Goal: Information Seeking & Learning: Learn about a topic

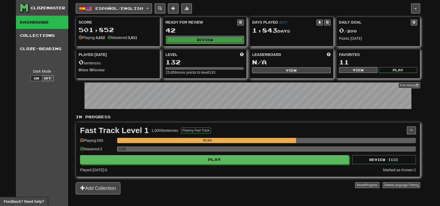
click at [202, 39] on button "Review" at bounding box center [205, 40] width 78 height 8
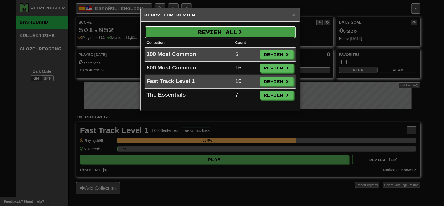
click at [218, 31] on button "Review All" at bounding box center [220, 32] width 151 height 12
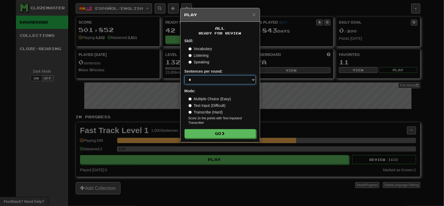
click at [206, 77] on select "* ** ** ** ** ** *** ********" at bounding box center [219, 79] width 71 height 9
select select "**"
click at [184, 75] on select "* ** ** ** ** ** *** ********" at bounding box center [219, 79] width 71 height 9
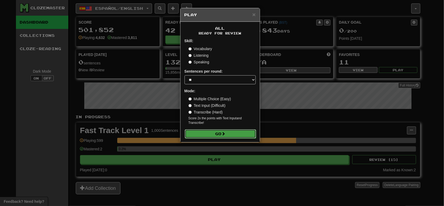
click at [209, 133] on button "Go" at bounding box center [220, 134] width 71 height 9
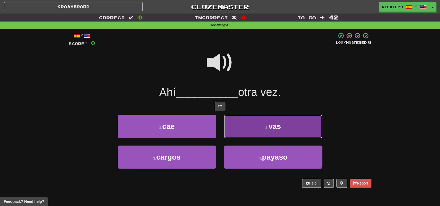
click at [240, 126] on button "2 . vas" at bounding box center [273, 126] width 98 height 23
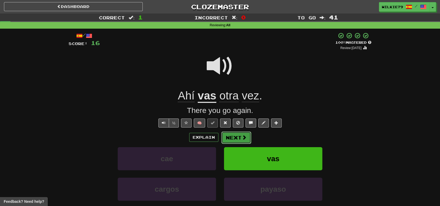
click at [236, 140] on button "Next" at bounding box center [236, 138] width 30 height 12
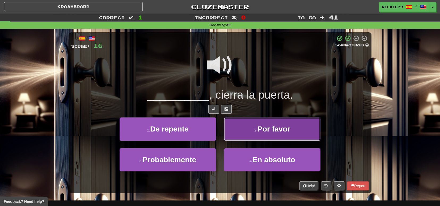
click at [262, 132] on span "Por favor" at bounding box center [273, 129] width 33 height 8
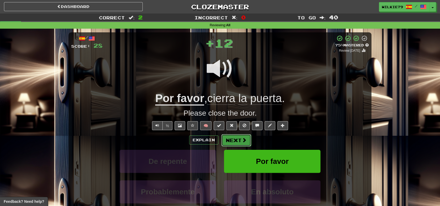
click at [230, 142] on button "Next" at bounding box center [236, 140] width 30 height 12
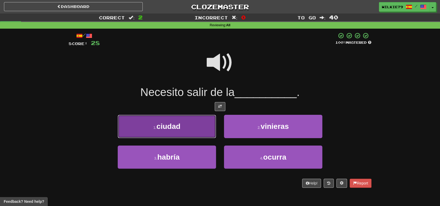
click at [189, 125] on button "1 . ciudad" at bounding box center [167, 126] width 98 height 23
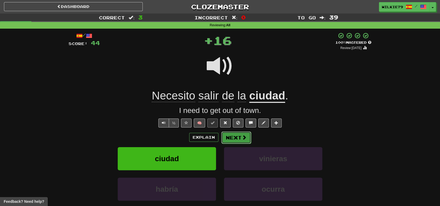
click at [233, 138] on button "Next" at bounding box center [236, 138] width 30 height 12
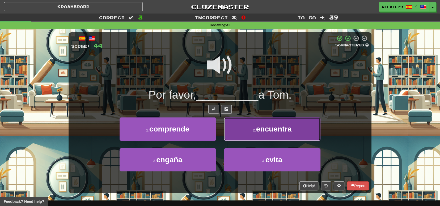
click at [250, 131] on button "2 . encuentra" at bounding box center [272, 129] width 96 height 23
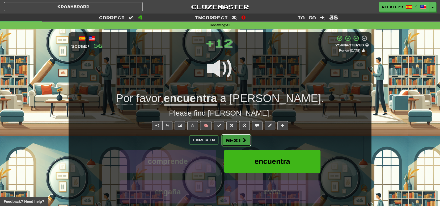
click at [236, 141] on button "Next" at bounding box center [236, 140] width 30 height 12
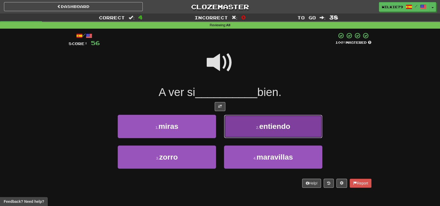
click at [267, 128] on span "entiendo" at bounding box center [274, 126] width 31 height 8
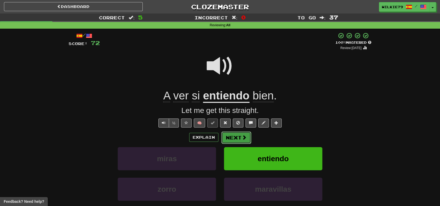
click at [242, 141] on button "Next" at bounding box center [236, 138] width 30 height 12
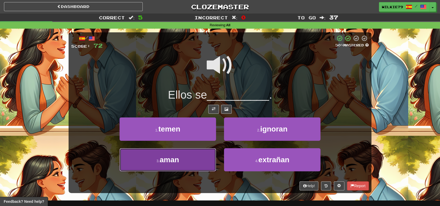
click at [198, 163] on button "3 . aman" at bounding box center [168, 160] width 96 height 23
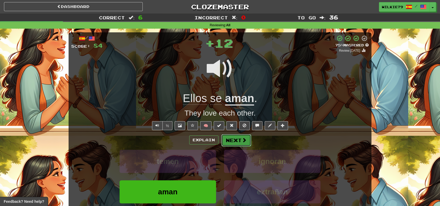
click at [236, 141] on button "Next" at bounding box center [236, 140] width 30 height 12
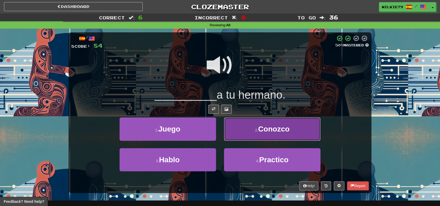
click at [259, 128] on span "Conozco" at bounding box center [273, 129] width 31 height 8
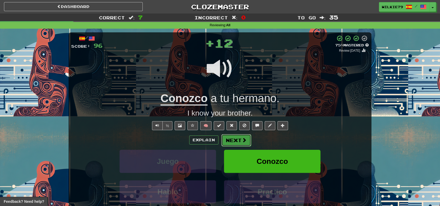
click at [242, 135] on button "Next" at bounding box center [236, 140] width 30 height 12
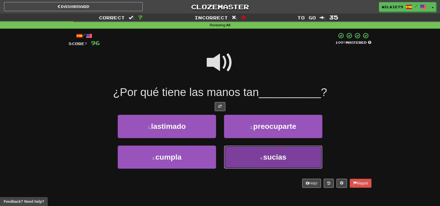
click at [262, 154] on button "4 . sucias" at bounding box center [273, 157] width 98 height 23
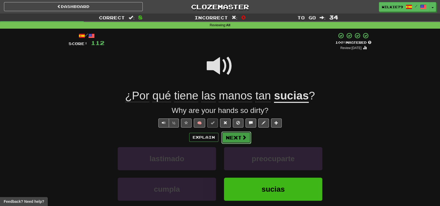
click at [230, 136] on button "Next" at bounding box center [236, 138] width 30 height 12
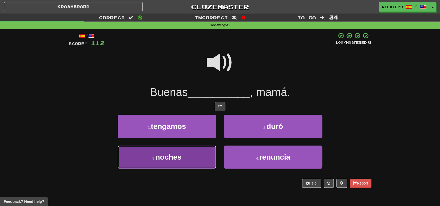
click at [193, 157] on button "3 . noches" at bounding box center [167, 157] width 98 height 23
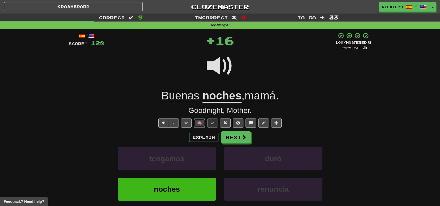
click at [199, 123] on button "🧠" at bounding box center [199, 123] width 11 height 9
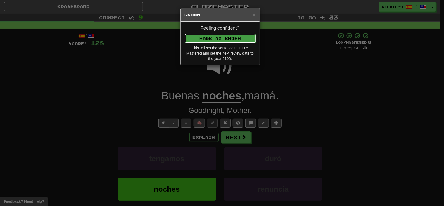
click at [210, 39] on button "Mark as Known" at bounding box center [220, 38] width 71 height 9
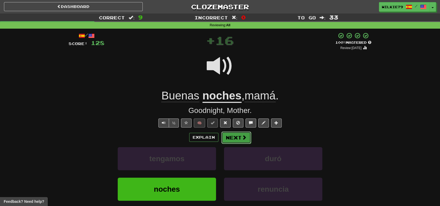
click at [235, 134] on button "Next" at bounding box center [236, 138] width 30 height 12
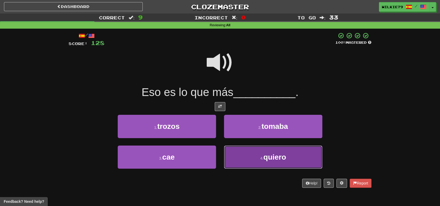
click at [254, 159] on button "4 . quiero" at bounding box center [273, 157] width 98 height 23
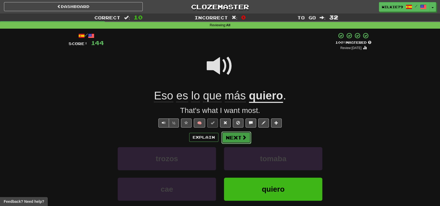
click at [232, 137] on button "Next" at bounding box center [236, 138] width 30 height 12
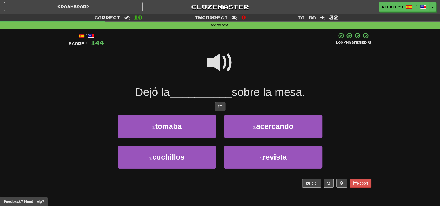
click at [218, 60] on span at bounding box center [220, 62] width 27 height 27
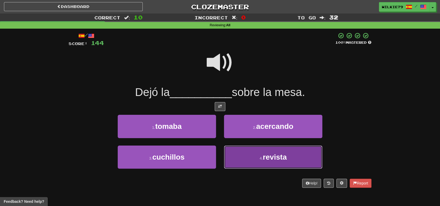
click at [264, 159] on span "revista" at bounding box center [275, 157] width 24 height 8
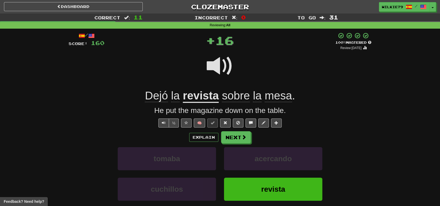
click at [163, 96] on span "Dejó" at bounding box center [156, 96] width 23 height 13
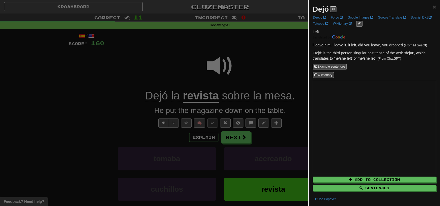
click at [132, 121] on div at bounding box center [220, 103] width 440 height 206
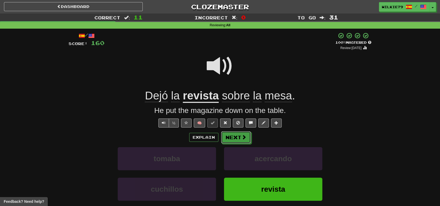
click at [236, 139] on button "Next" at bounding box center [236, 138] width 30 height 12
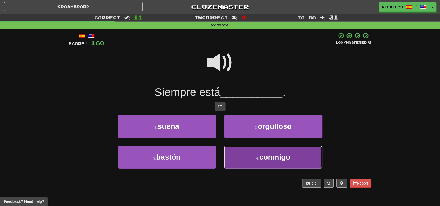
click at [255, 157] on button "4 . conmigo" at bounding box center [273, 157] width 98 height 23
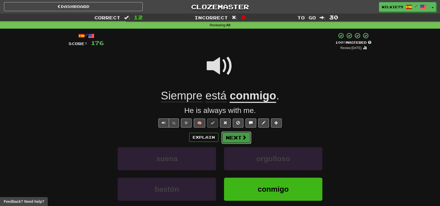
click at [230, 137] on button "Next" at bounding box center [236, 138] width 30 height 12
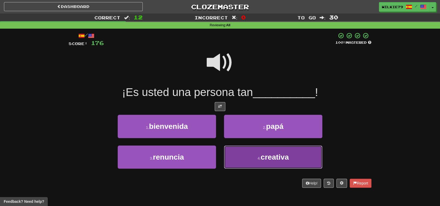
click at [260, 158] on small "4 ." at bounding box center [258, 158] width 3 height 4
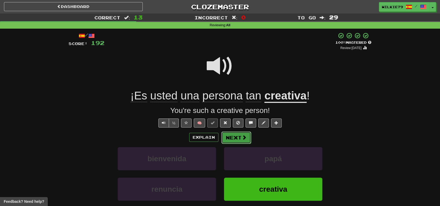
click at [235, 138] on button "Next" at bounding box center [236, 138] width 30 height 12
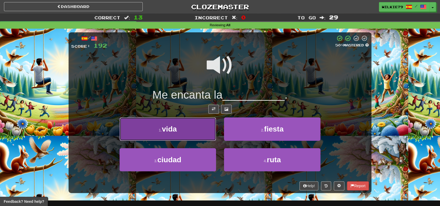
click at [184, 130] on button "1 . vida" at bounding box center [168, 129] width 96 height 23
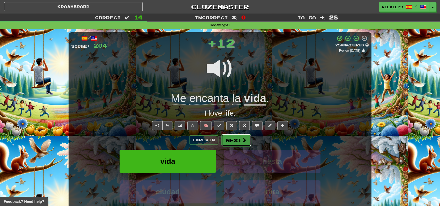
click at [233, 138] on button "Next" at bounding box center [236, 140] width 30 height 12
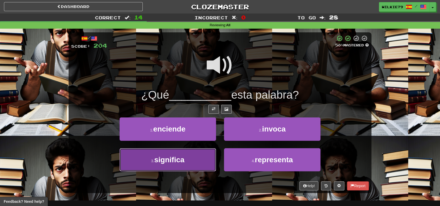
click at [202, 157] on button "3 . significa" at bounding box center [168, 160] width 96 height 23
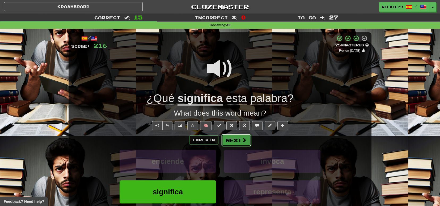
click at [233, 139] on button "Next" at bounding box center [236, 140] width 30 height 12
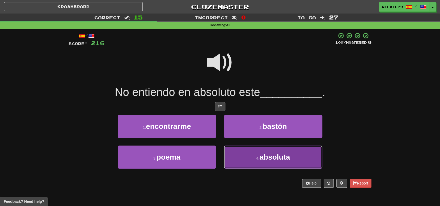
click at [246, 159] on button "4 . absoluta" at bounding box center [273, 157] width 98 height 23
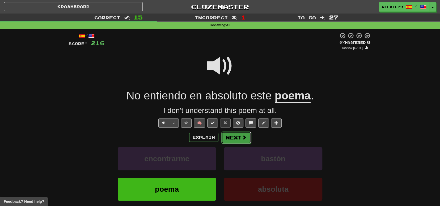
click at [230, 138] on button "Next" at bounding box center [236, 138] width 30 height 12
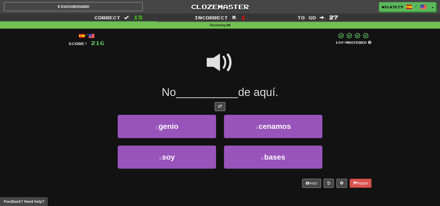
click at [212, 63] on span at bounding box center [220, 62] width 27 height 27
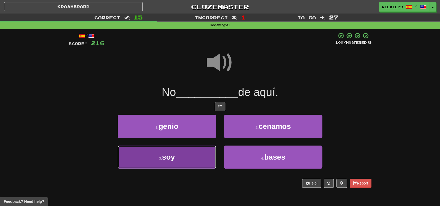
click at [189, 157] on button "3 . soy" at bounding box center [167, 157] width 98 height 23
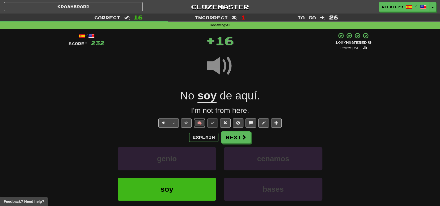
click at [200, 123] on button "🧠" at bounding box center [199, 123] width 11 height 9
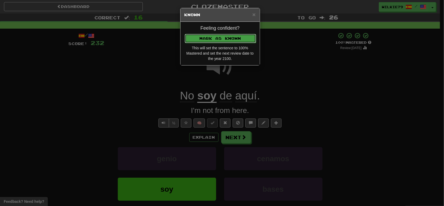
click at [221, 38] on button "Mark as Known" at bounding box center [220, 38] width 71 height 9
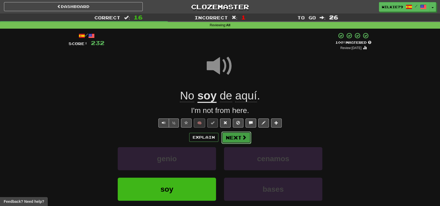
click at [236, 137] on button "Next" at bounding box center [236, 138] width 30 height 12
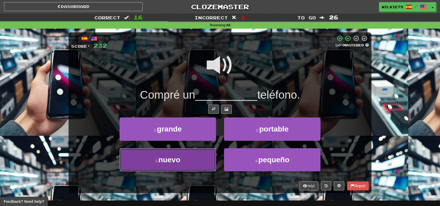
click at [188, 160] on button "3 . nuevo" at bounding box center [168, 160] width 96 height 23
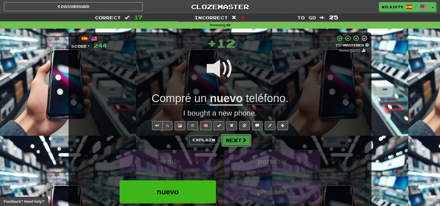
click at [233, 138] on button "Next" at bounding box center [236, 140] width 30 height 12
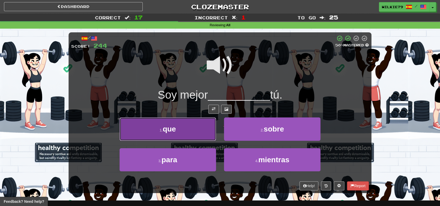
click at [194, 130] on button "1 . que" at bounding box center [168, 129] width 96 height 23
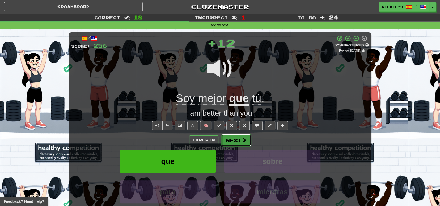
click at [237, 143] on button "Next" at bounding box center [236, 140] width 30 height 12
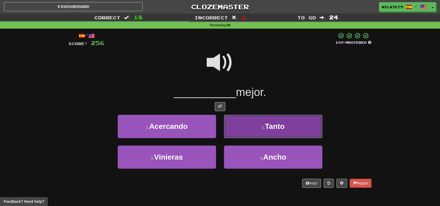
click at [248, 132] on button "2 . Tanto" at bounding box center [273, 126] width 98 height 23
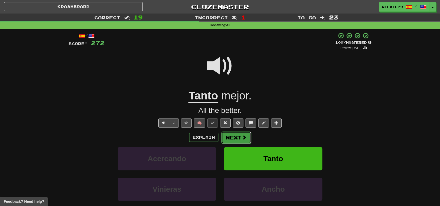
click at [234, 137] on button "Next" at bounding box center [236, 138] width 30 height 12
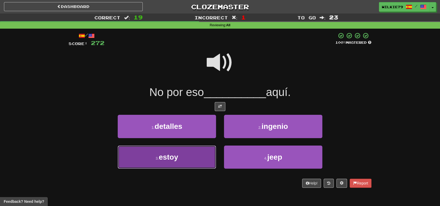
click at [194, 160] on button "3 . estoy" at bounding box center [167, 157] width 98 height 23
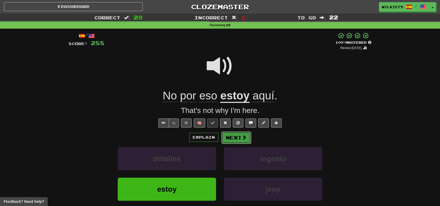
click at [235, 138] on button "Next" at bounding box center [236, 138] width 30 height 12
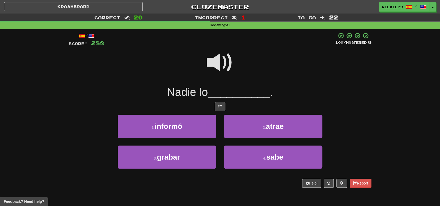
click at [221, 66] on span at bounding box center [220, 62] width 27 height 27
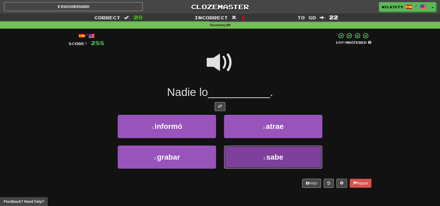
click at [246, 156] on button "4 . sabe" at bounding box center [273, 157] width 98 height 23
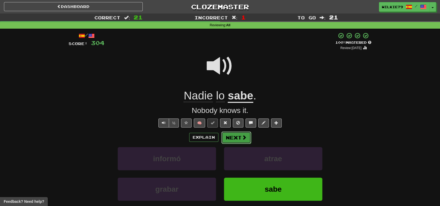
click at [229, 139] on button "Next" at bounding box center [236, 138] width 30 height 12
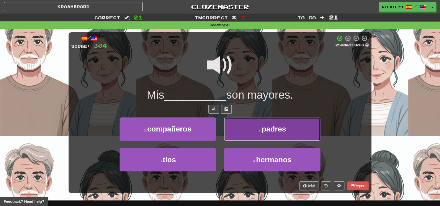
click at [257, 129] on button "2 . padres" at bounding box center [272, 129] width 96 height 23
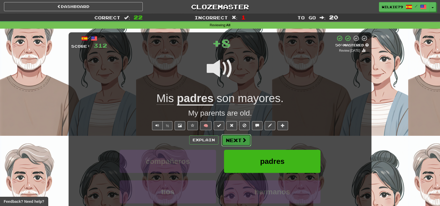
click at [241, 137] on button "Next" at bounding box center [236, 140] width 30 height 12
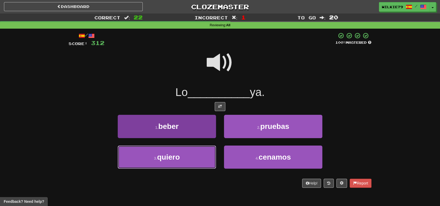
click at [196, 158] on button "3 . quiero" at bounding box center [167, 157] width 98 height 23
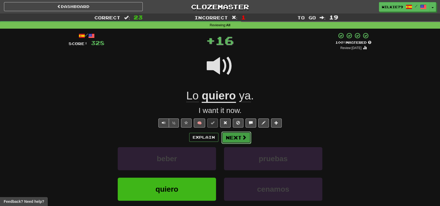
click at [232, 138] on button "Next" at bounding box center [236, 138] width 30 height 12
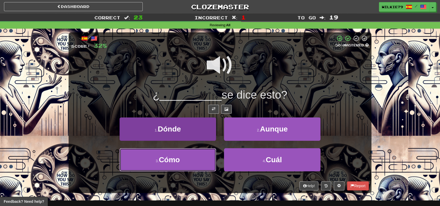
click at [200, 156] on button "3 . Cómo" at bounding box center [168, 160] width 96 height 23
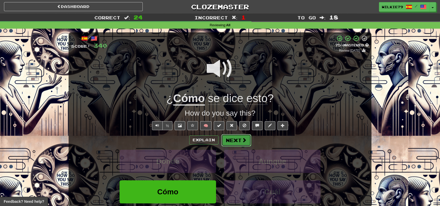
click at [236, 141] on button "Next" at bounding box center [236, 140] width 30 height 12
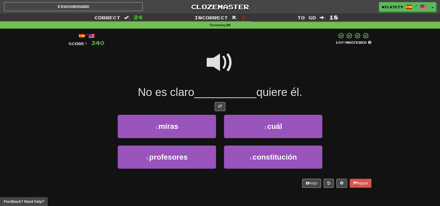
click at [221, 62] on span at bounding box center [220, 62] width 27 height 27
click at [248, 128] on button "2 . cuál" at bounding box center [273, 126] width 98 height 23
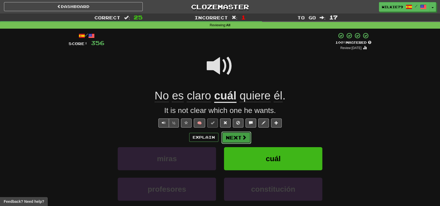
click at [241, 140] on button "Next" at bounding box center [236, 138] width 30 height 12
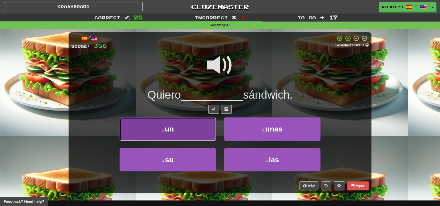
click at [182, 127] on button "1 . un" at bounding box center [168, 129] width 96 height 23
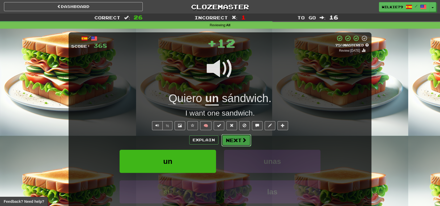
click at [235, 139] on button "Next" at bounding box center [236, 140] width 30 height 12
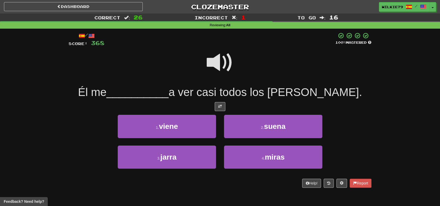
click at [215, 64] on span at bounding box center [220, 62] width 27 height 27
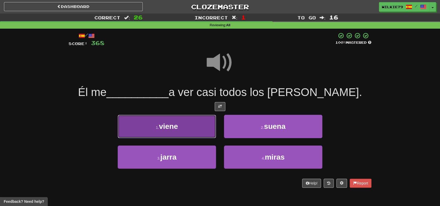
click at [197, 126] on button "1 . viene" at bounding box center [167, 126] width 98 height 23
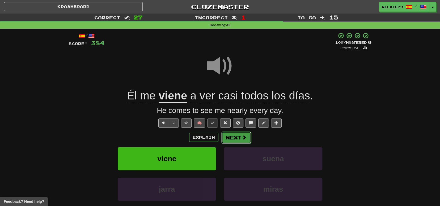
click at [235, 137] on button "Next" at bounding box center [236, 138] width 30 height 12
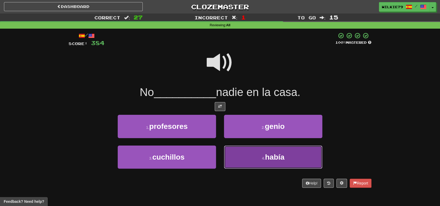
click at [252, 155] on button "4 . había" at bounding box center [273, 157] width 98 height 23
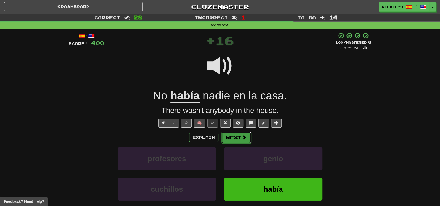
click at [234, 142] on button "Next" at bounding box center [236, 138] width 30 height 12
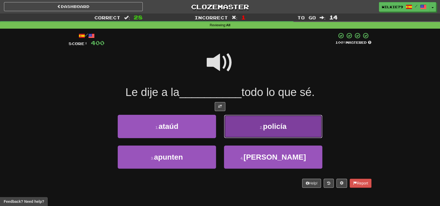
click at [260, 132] on button "2 . policía" at bounding box center [273, 126] width 98 height 23
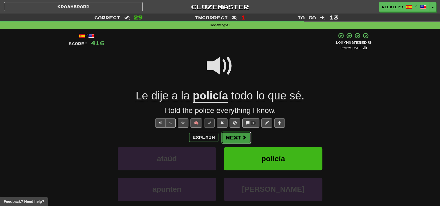
click at [235, 140] on button "Next" at bounding box center [236, 138] width 30 height 12
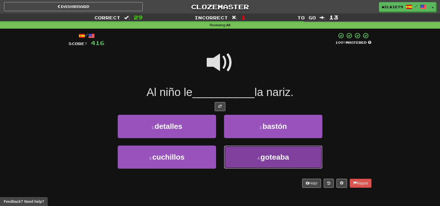
click at [246, 155] on button "4 . goteaba" at bounding box center [273, 157] width 98 height 23
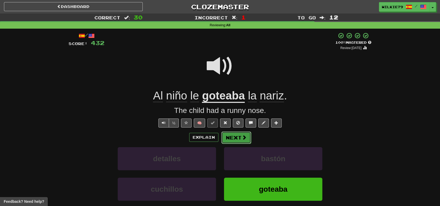
click at [234, 138] on button "Next" at bounding box center [236, 138] width 30 height 12
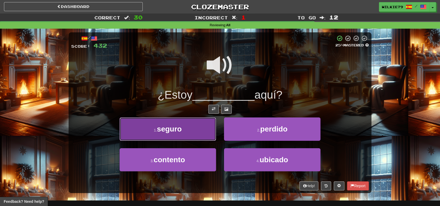
click at [194, 134] on button "1 . seguro" at bounding box center [168, 129] width 96 height 23
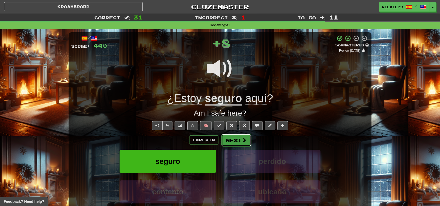
click at [234, 140] on button "Next" at bounding box center [236, 140] width 30 height 12
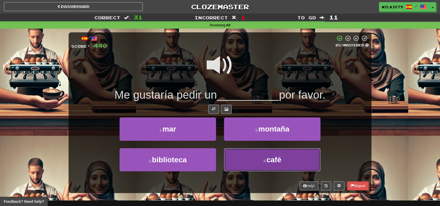
click at [264, 162] on small "4 ." at bounding box center [264, 161] width 3 height 4
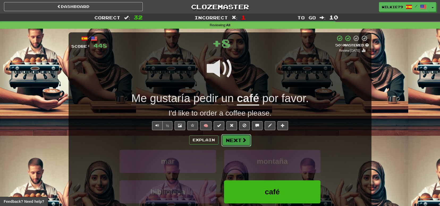
click at [238, 141] on button "Next" at bounding box center [236, 140] width 30 height 12
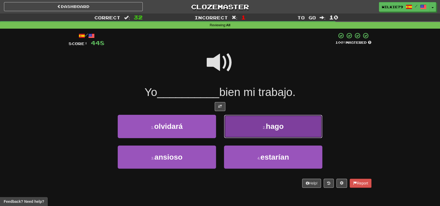
click at [263, 126] on small "2 ." at bounding box center [264, 128] width 3 height 4
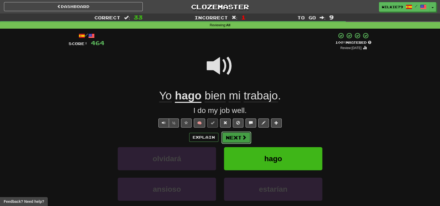
click at [237, 139] on button "Next" at bounding box center [236, 138] width 30 height 12
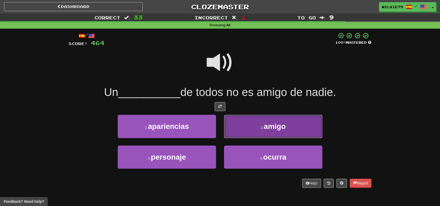
click at [268, 133] on button "2 . amigo" at bounding box center [273, 126] width 98 height 23
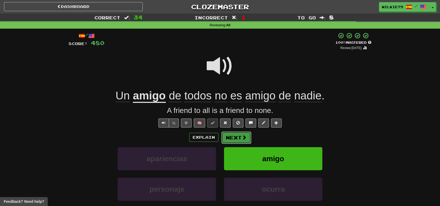
click at [242, 138] on span at bounding box center [244, 137] width 5 height 5
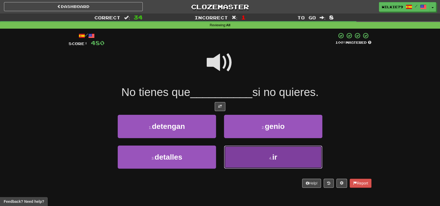
click at [259, 155] on button "4 . ir" at bounding box center [273, 157] width 98 height 23
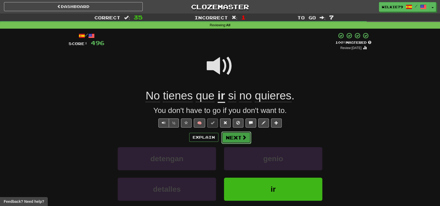
click at [231, 137] on button "Next" at bounding box center [236, 138] width 30 height 12
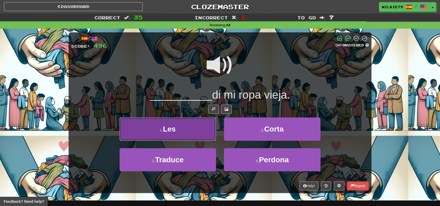
click at [197, 134] on button "1 . Les" at bounding box center [168, 129] width 96 height 23
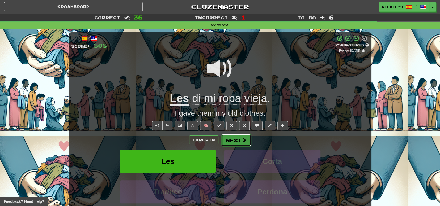
click at [234, 137] on button "Next" at bounding box center [236, 140] width 30 height 12
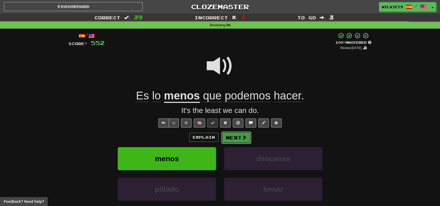
click at [230, 138] on button "Next" at bounding box center [236, 138] width 30 height 12
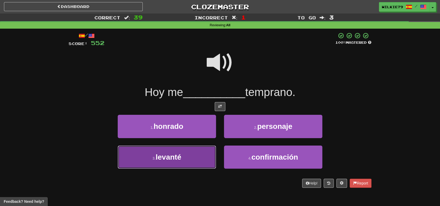
click at [189, 154] on button "3 . levanté" at bounding box center [167, 157] width 98 height 23
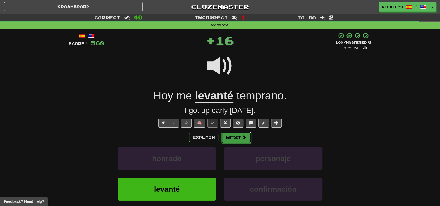
click at [234, 136] on button "Next" at bounding box center [236, 138] width 30 height 12
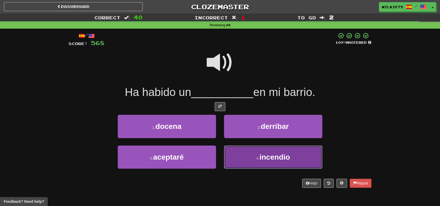
click at [269, 158] on span "incendio" at bounding box center [274, 157] width 31 height 8
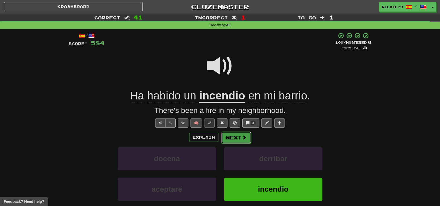
click at [240, 137] on button "Next" at bounding box center [236, 138] width 30 height 12
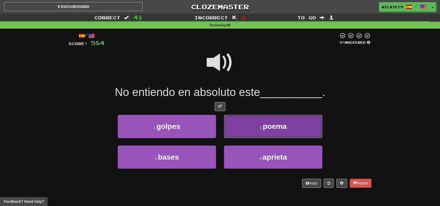
click at [268, 127] on span "poema" at bounding box center [275, 126] width 24 height 8
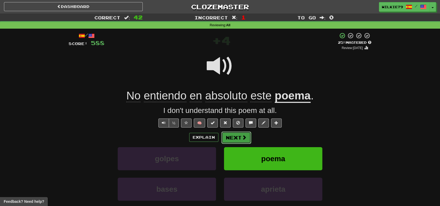
click at [237, 138] on button "Next" at bounding box center [236, 138] width 30 height 12
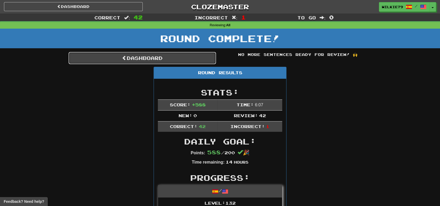
click at [161, 59] on link "Dashboard" at bounding box center [142, 58] width 147 height 12
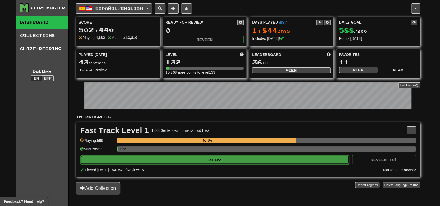
click at [187, 159] on button "Play" at bounding box center [214, 160] width 269 height 9
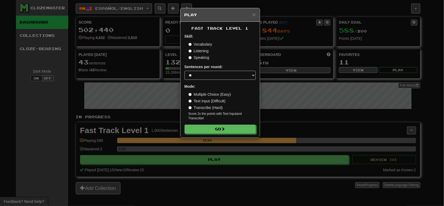
click at [195, 70] on div "Sentences per round: * ** ** ** ** ** *** ********" at bounding box center [219, 72] width 71 height 16
click at [194, 74] on select "* ** ** ** ** ** *** ********" at bounding box center [219, 75] width 71 height 9
select select "*"
click at [184, 71] on select "* ** ** ** ** ** *** ********" at bounding box center [219, 75] width 71 height 9
click at [217, 130] on button "Go" at bounding box center [220, 129] width 71 height 9
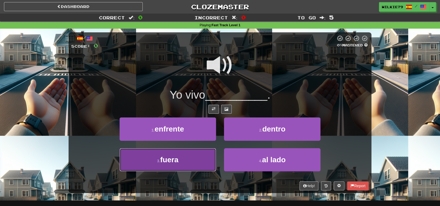
click at [190, 157] on button "3 . fuera" at bounding box center [168, 160] width 96 height 23
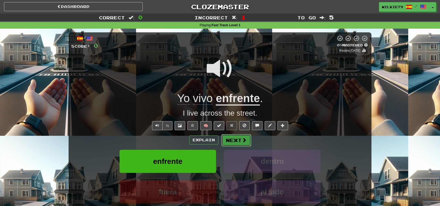
click at [238, 139] on button "Next" at bounding box center [236, 140] width 30 height 12
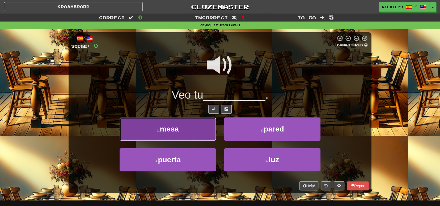
click at [195, 128] on button "1 . mesa" at bounding box center [168, 129] width 96 height 23
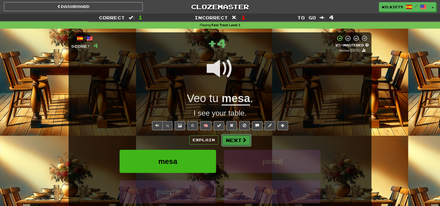
click at [232, 135] on button "Next" at bounding box center [236, 140] width 30 height 12
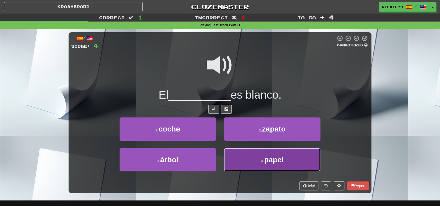
click at [261, 160] on small "4 ." at bounding box center [262, 161] width 3 height 4
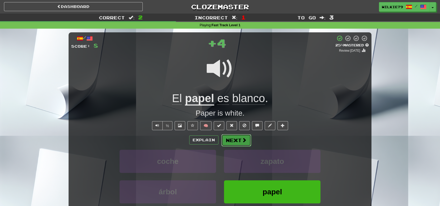
click at [238, 141] on button "Next" at bounding box center [236, 140] width 30 height 12
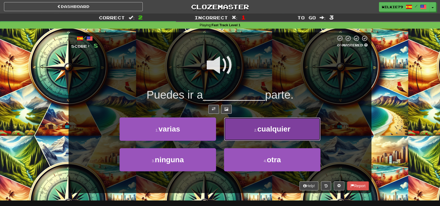
click at [258, 128] on span "cualquier" at bounding box center [273, 129] width 33 height 8
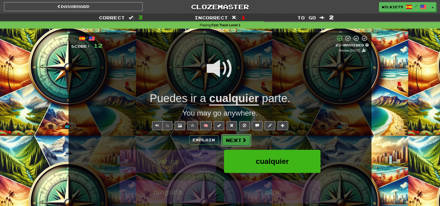
click at [240, 137] on button "Next" at bounding box center [236, 140] width 30 height 12
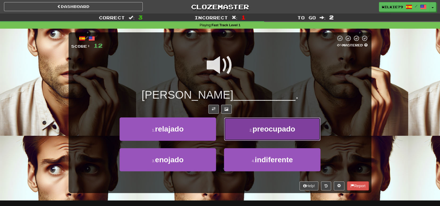
click at [257, 129] on span "preocupado" at bounding box center [273, 129] width 43 height 8
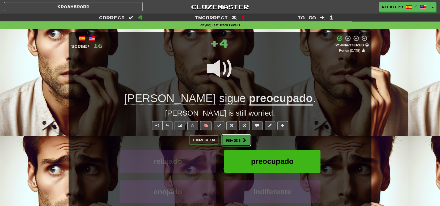
click at [230, 139] on button "Next" at bounding box center [236, 140] width 30 height 12
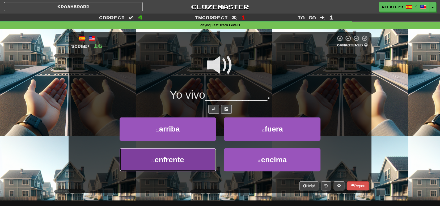
click at [179, 161] on span "enfrente" at bounding box center [169, 160] width 29 height 8
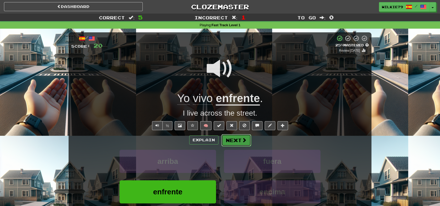
click at [236, 139] on button "Next" at bounding box center [236, 140] width 30 height 12
